Goal: Check status: Check status

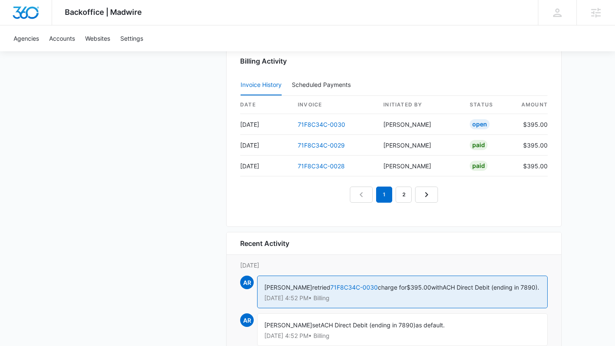
scroll to position [841, 0]
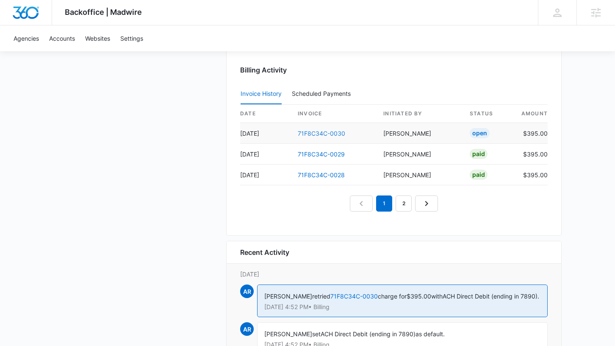
click at [315, 133] on link "71F8C34C-0030" at bounding box center [321, 133] width 47 height 7
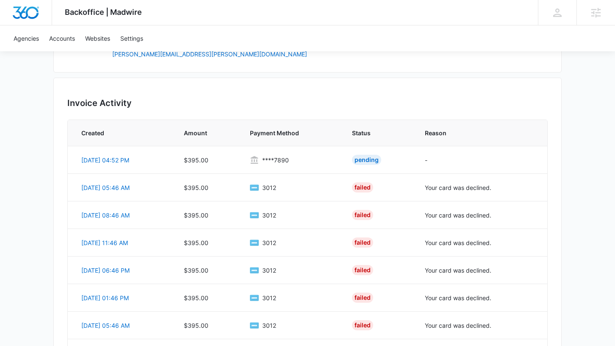
scroll to position [481, 0]
